Goal: Information Seeking & Learning: Check status

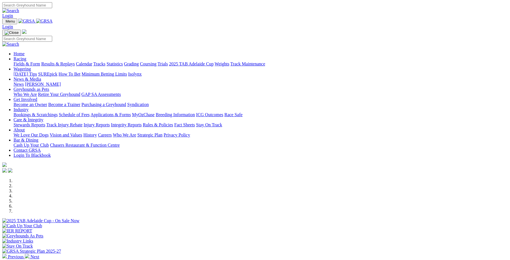
click at [75, 61] on link "Results & Replays" at bounding box center [58, 63] width 34 height 5
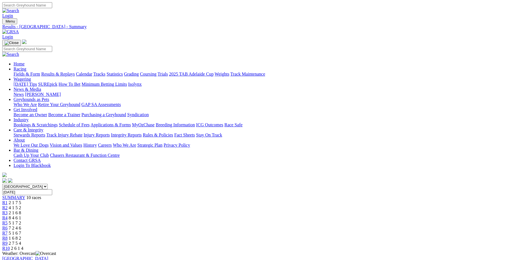
click at [8, 200] on span "R1" at bounding box center [4, 202] width 5 height 5
click at [8, 205] on span "R2" at bounding box center [4, 207] width 5 height 5
click at [8, 210] on span "R3" at bounding box center [4, 212] width 5 height 5
click at [8, 215] on span "R4" at bounding box center [4, 217] width 5 height 5
click at [8, 221] on span "R5" at bounding box center [4, 223] width 5 height 5
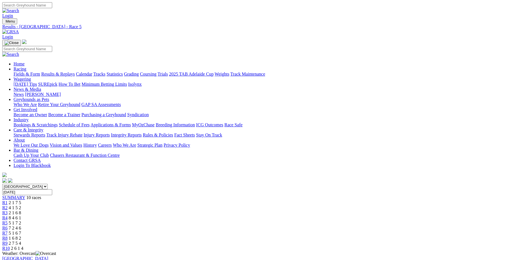
click at [8, 226] on span "R6" at bounding box center [4, 228] width 5 height 5
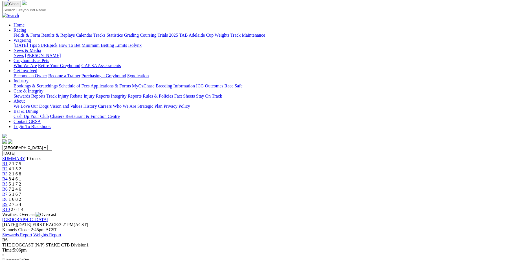
scroll to position [78, 0]
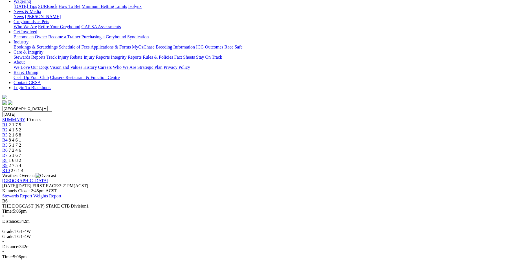
click at [322, 153] on div "R7 5 1 6 7" at bounding box center [254, 155] width 505 height 5
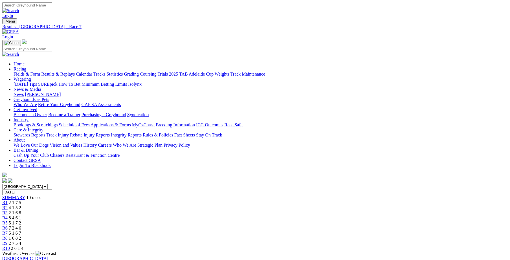
click at [8, 236] on span "R8" at bounding box center [4, 238] width 5 height 5
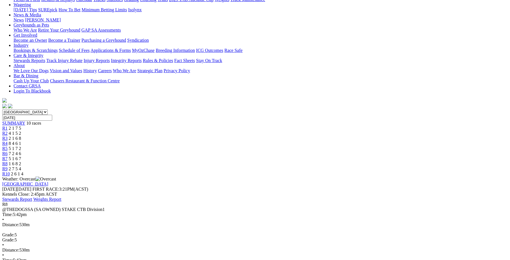
scroll to position [78, 0]
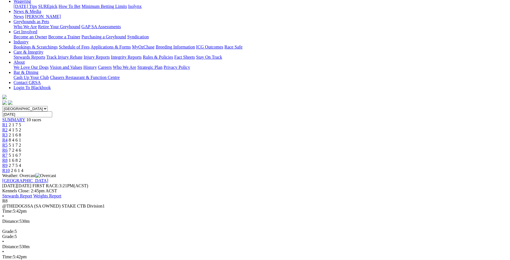
click at [8, 163] on span "R9" at bounding box center [4, 165] width 5 height 5
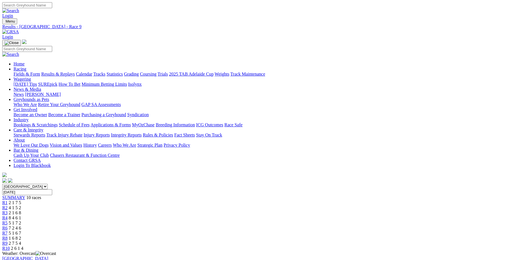
click at [10, 246] on span "R10" at bounding box center [6, 248] width 8 height 5
